Goal: Transaction & Acquisition: Download file/media

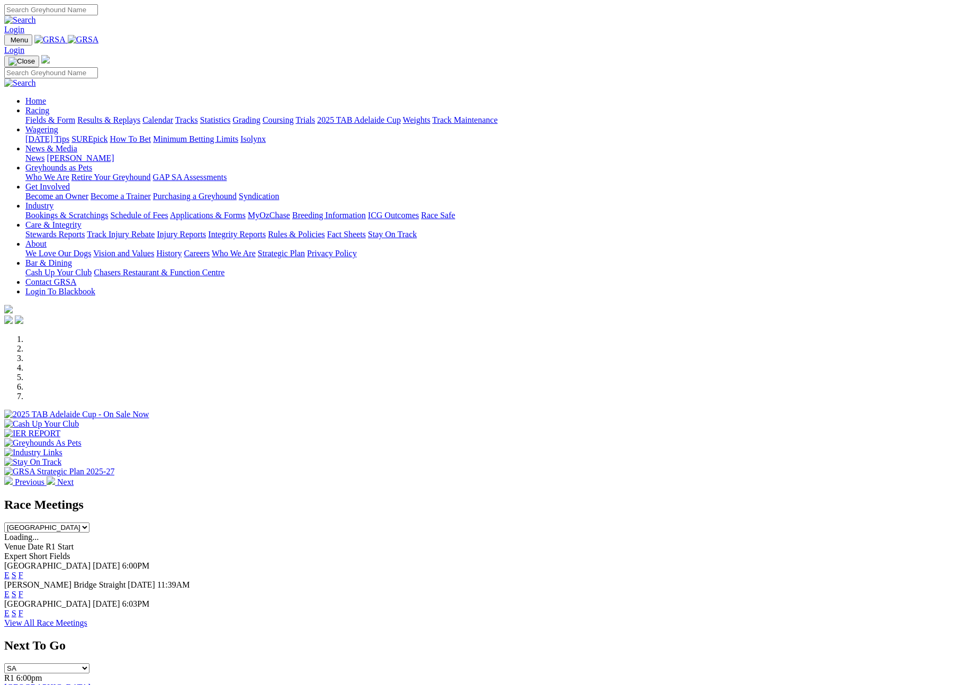
scroll to position [356, 0]
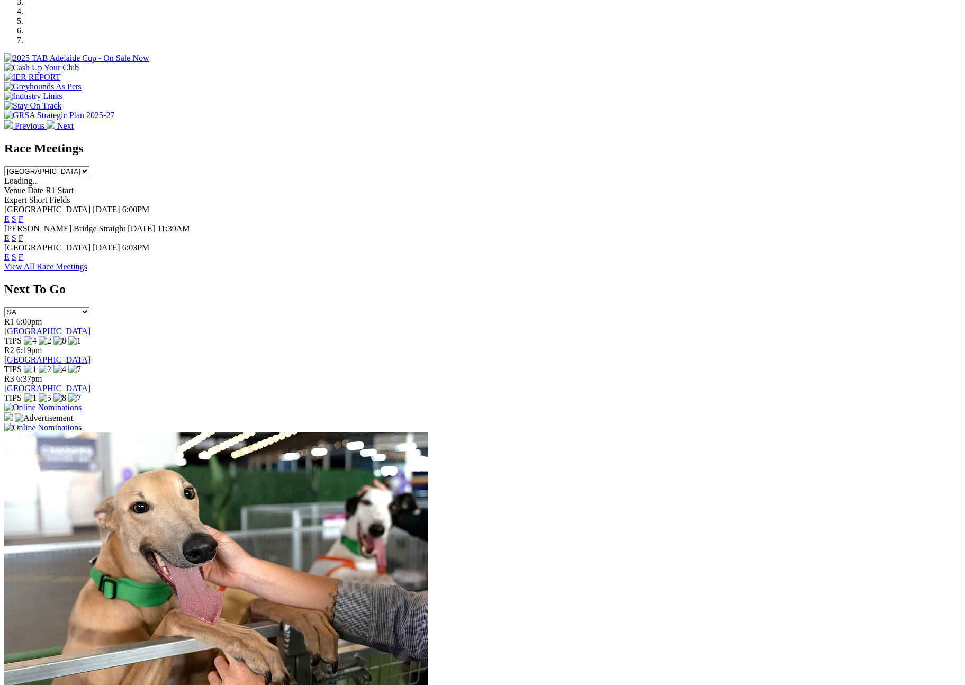
select select "SA"
click at [89, 166] on select "South Australia New South Wales Northern Territory Queensland Tasmania Victoria…" at bounding box center [46, 171] width 85 height 10
click at [626, 262] on div "View All Race Meetings" at bounding box center [482, 267] width 956 height 10
click at [23, 252] on link "F" at bounding box center [21, 256] width 5 height 9
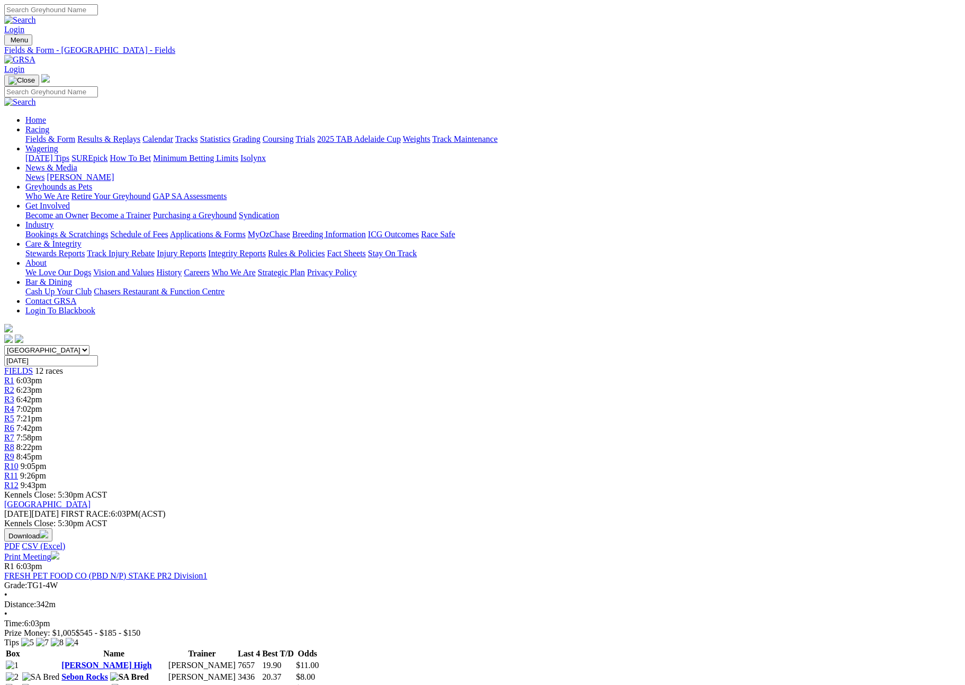
click at [52, 528] on button "Download" at bounding box center [28, 534] width 48 height 13
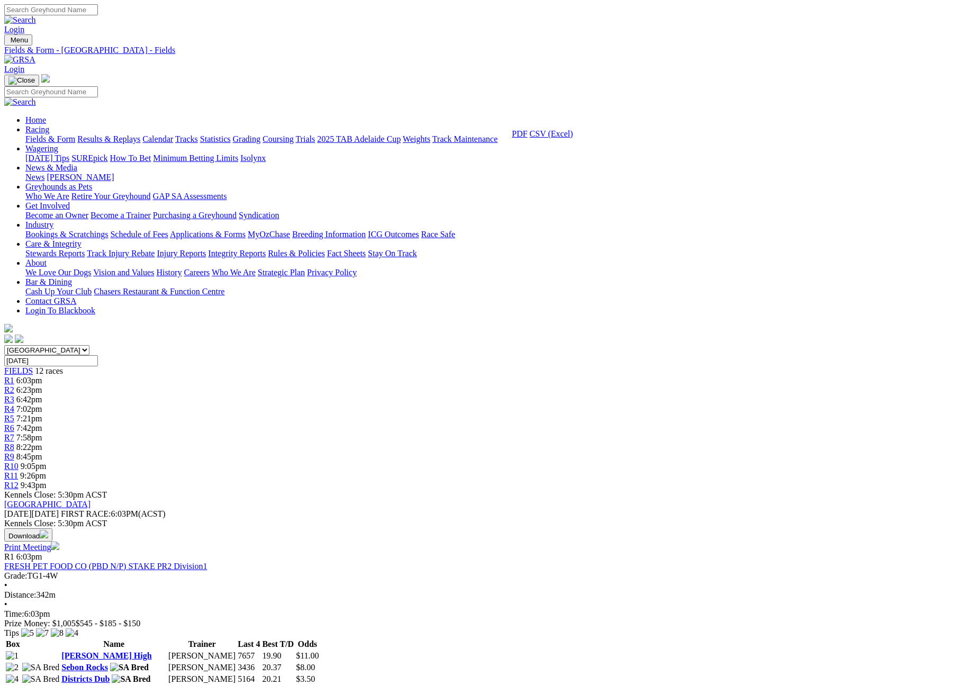
click at [573, 138] on link "CSV (Excel)" at bounding box center [550, 133] width 43 height 9
